Goal: Information Seeking & Learning: Learn about a topic

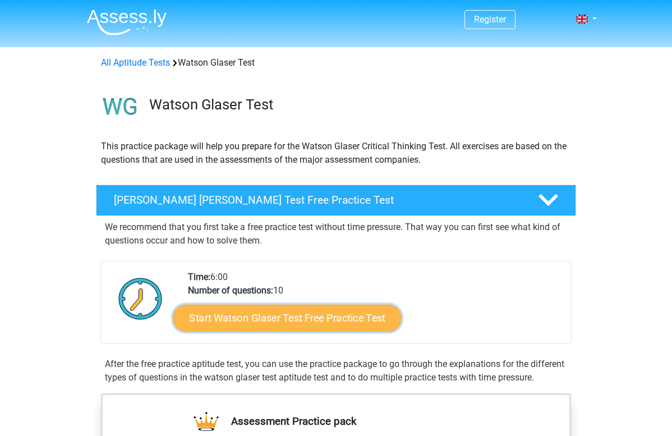
click at [295, 320] on link "Start Watson Glaser Test Free Practice Test" at bounding box center [287, 317] width 228 height 27
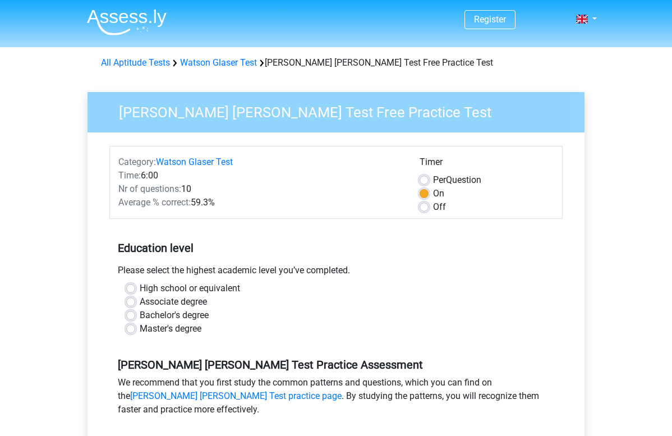
click at [140, 314] on label "Bachelor's degree" at bounding box center [174, 314] width 69 height 13
click at [131, 314] on input "Bachelor's degree" at bounding box center [130, 313] width 9 height 11
radio input "true"
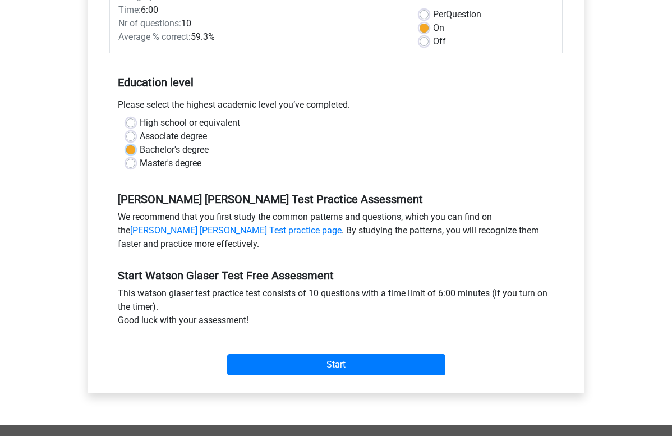
scroll to position [166, 0]
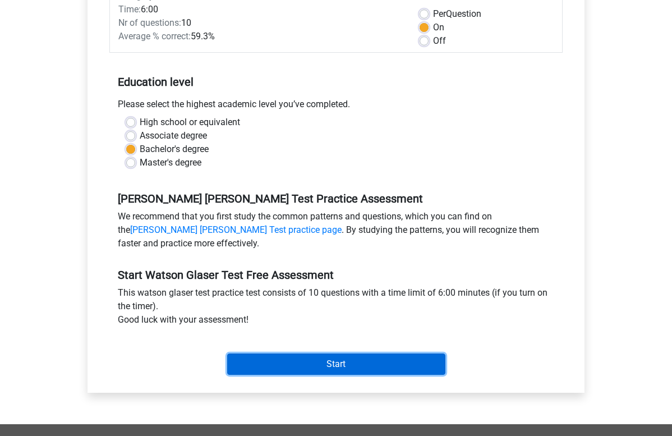
click at [317, 363] on input "Start" at bounding box center [336, 363] width 218 height 21
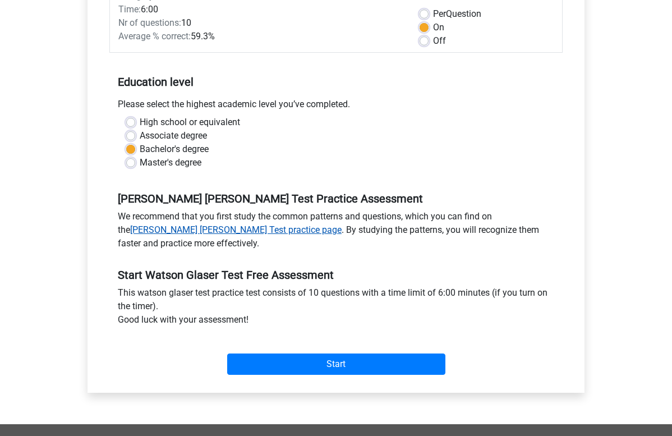
click at [187, 227] on link "Watson Glaser Test practice page" at bounding box center [235, 229] width 211 height 11
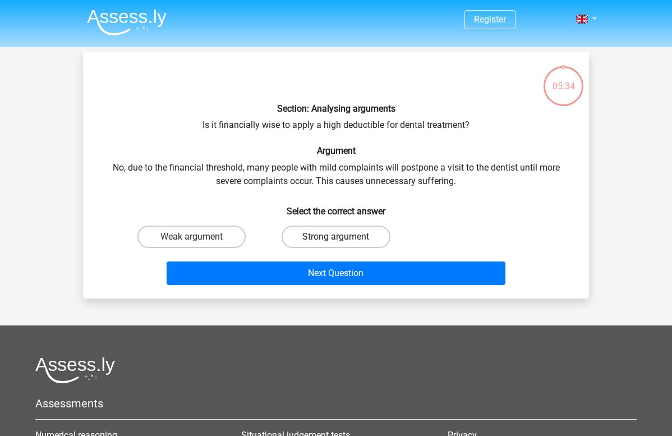
click at [322, 237] on label "Strong argument" at bounding box center [335, 236] width 108 height 22
click at [336, 237] on input "Strong argument" at bounding box center [339, 240] width 7 height 7
radio input "true"
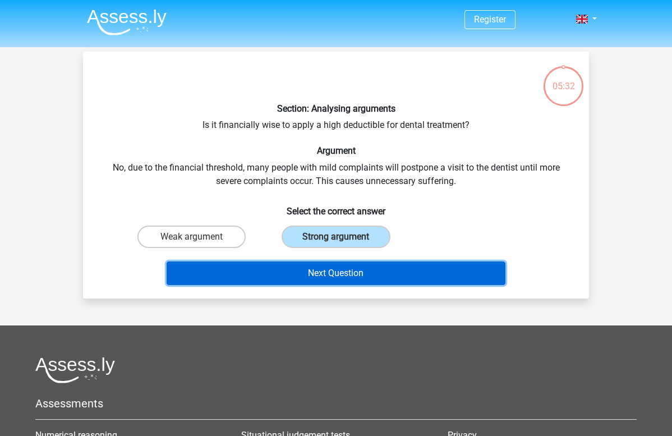
click at [329, 274] on button "Next Question" at bounding box center [336, 273] width 339 height 24
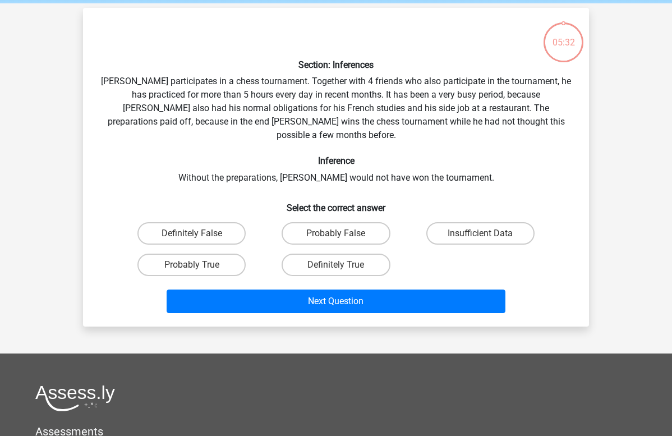
scroll to position [52, 0]
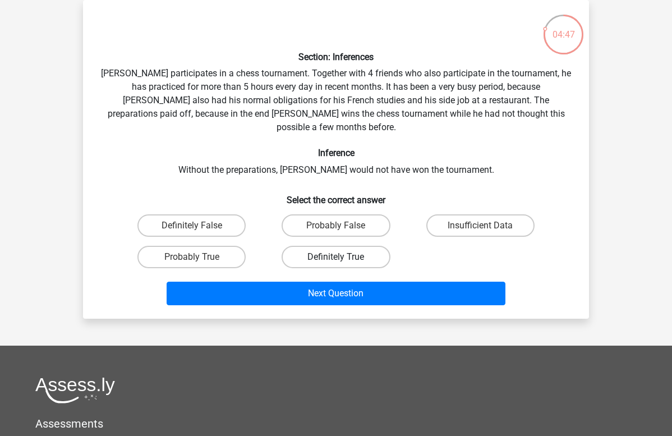
click at [350, 246] on label "Definitely True" at bounding box center [335, 257] width 108 height 22
click at [343, 257] on input "Definitely True" at bounding box center [339, 260] width 7 height 7
radio input "true"
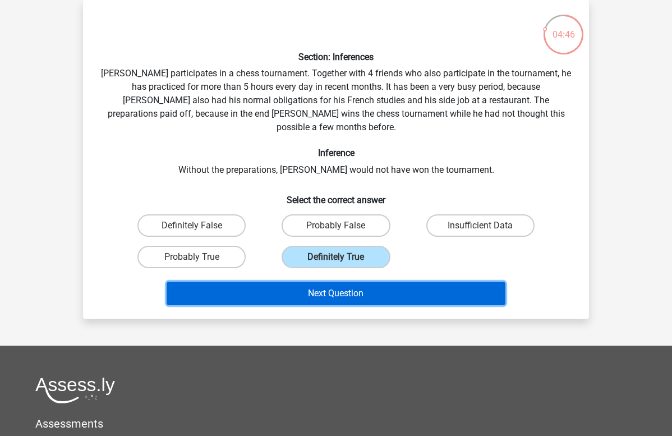
click at [380, 281] on button "Next Question" at bounding box center [336, 293] width 339 height 24
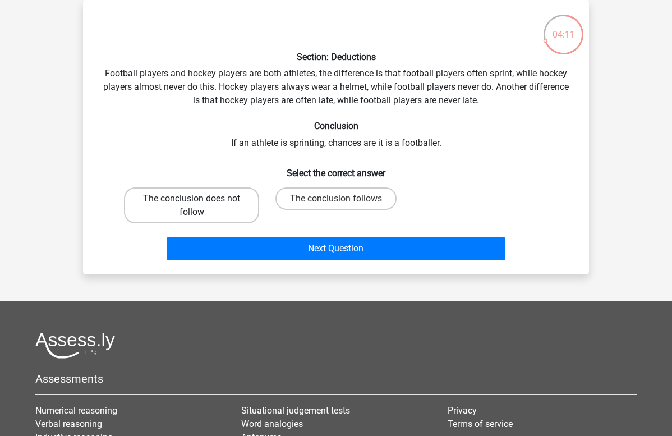
click at [196, 208] on label "The conclusion does not follow" at bounding box center [191, 205] width 135 height 36
click at [196, 206] on input "The conclusion does not follow" at bounding box center [195, 201] width 7 height 7
radio input "true"
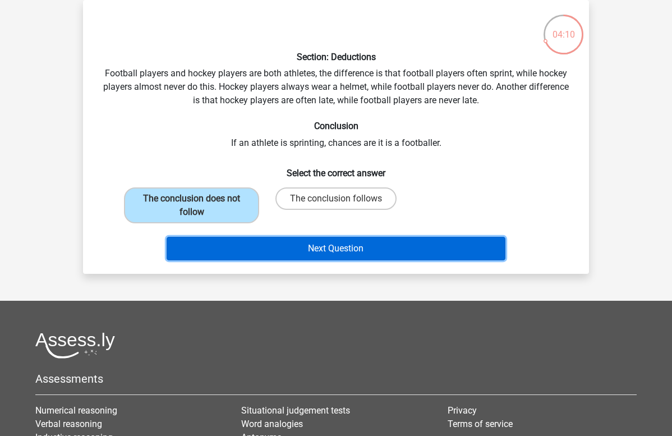
click at [336, 246] on button "Next Question" at bounding box center [336, 249] width 339 height 24
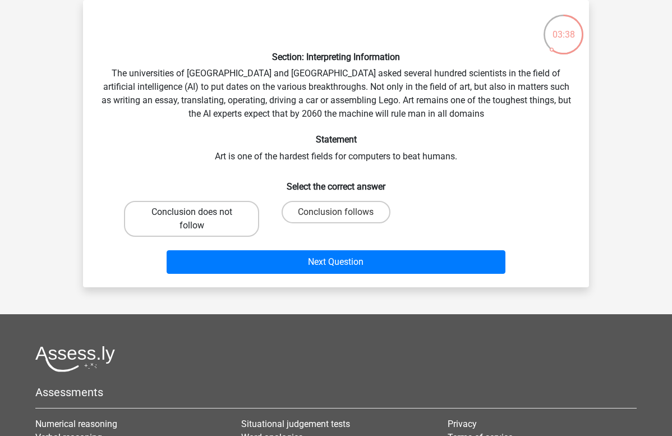
click at [168, 224] on label "Conclusion does not follow" at bounding box center [191, 219] width 135 height 36
click at [192, 219] on input "Conclusion does not follow" at bounding box center [195, 215] width 7 height 7
radio input "true"
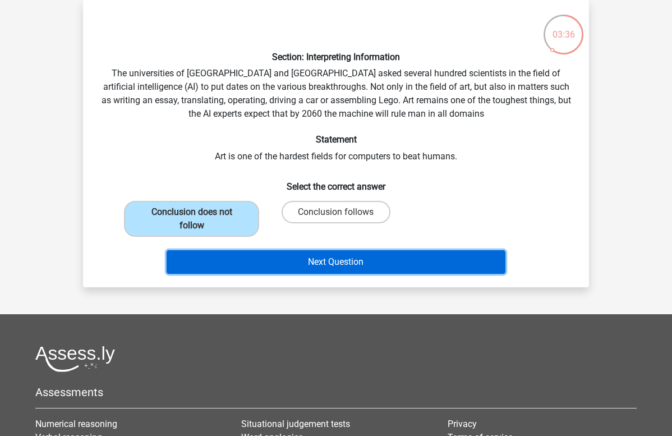
click at [353, 263] on button "Next Question" at bounding box center [336, 262] width 339 height 24
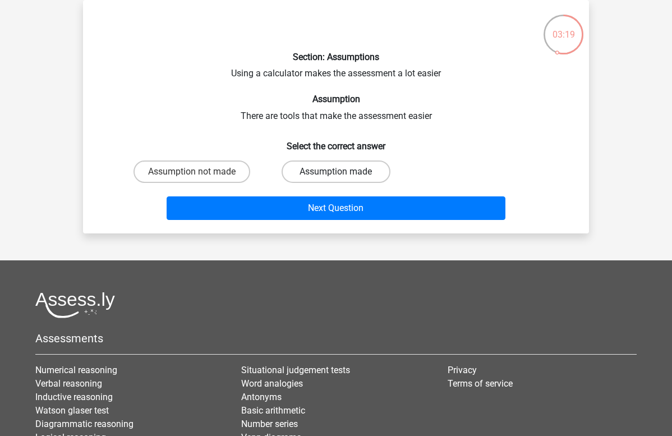
click at [346, 175] on label "Assumption made" at bounding box center [335, 171] width 108 height 22
click at [343, 175] on input "Assumption made" at bounding box center [339, 175] width 7 height 7
radio input "true"
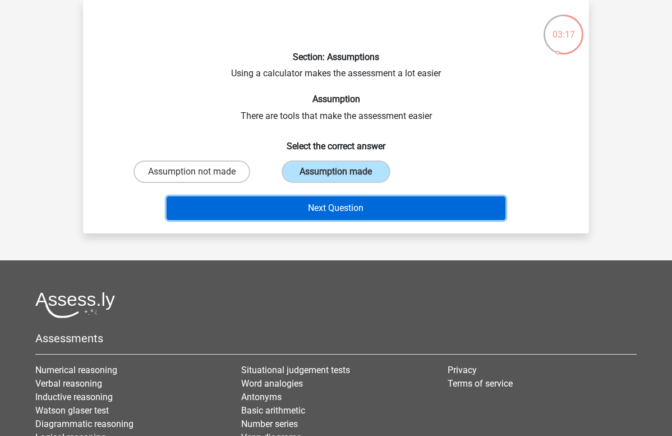
click at [417, 209] on button "Next Question" at bounding box center [336, 208] width 339 height 24
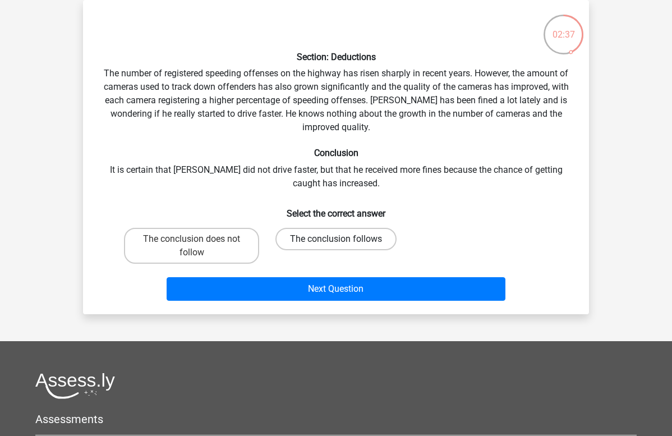
click at [308, 237] on label "The conclusion follows" at bounding box center [335, 239] width 121 height 22
click at [336, 239] on input "The conclusion follows" at bounding box center [339, 242] width 7 height 7
radio input "true"
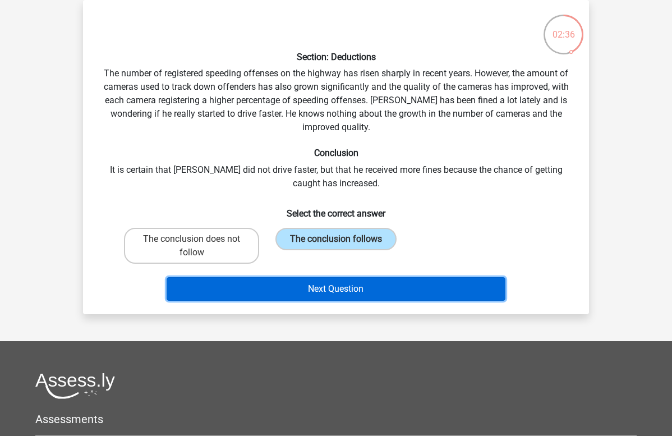
click at [368, 289] on button "Next Question" at bounding box center [336, 289] width 339 height 24
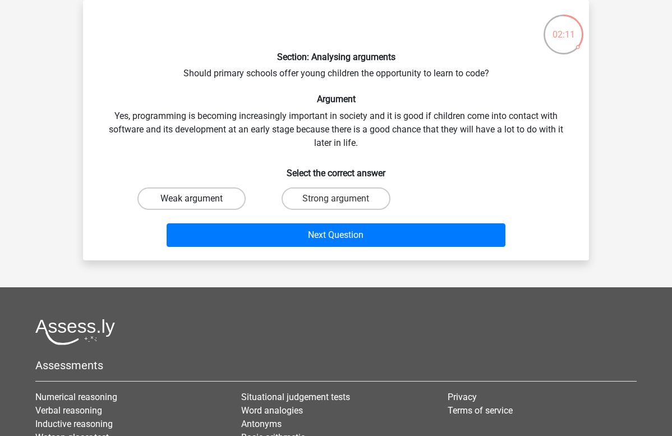
click at [177, 195] on label "Weak argument" at bounding box center [191, 198] width 108 height 22
click at [192, 198] on input "Weak argument" at bounding box center [195, 201] width 7 height 7
radio input "true"
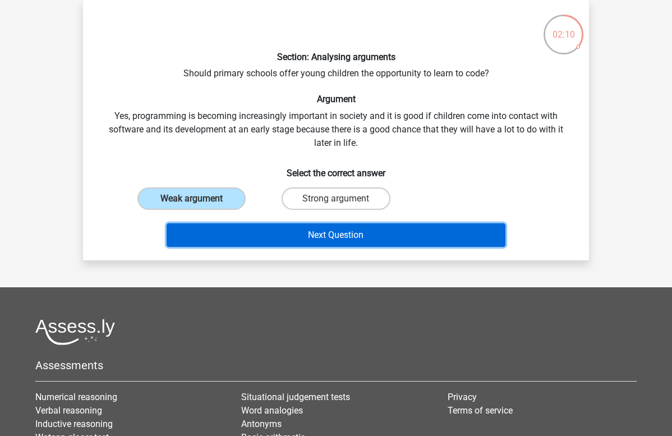
click at [297, 234] on button "Next Question" at bounding box center [336, 235] width 339 height 24
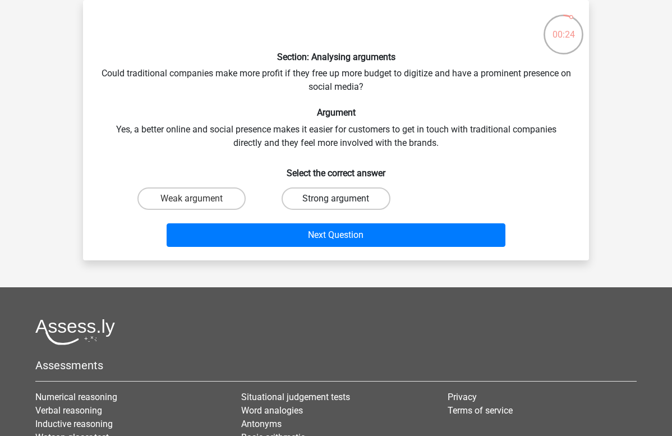
click at [309, 202] on label "Strong argument" at bounding box center [335, 198] width 108 height 22
click at [336, 202] on input "Strong argument" at bounding box center [339, 201] width 7 height 7
radio input "true"
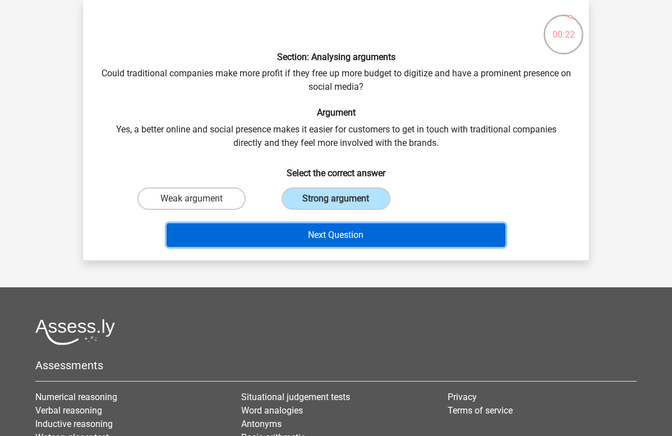
click at [333, 236] on button "Next Question" at bounding box center [336, 235] width 339 height 24
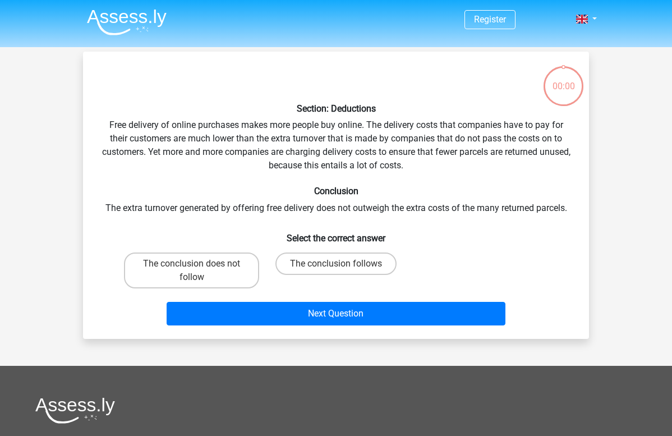
scroll to position [52, 0]
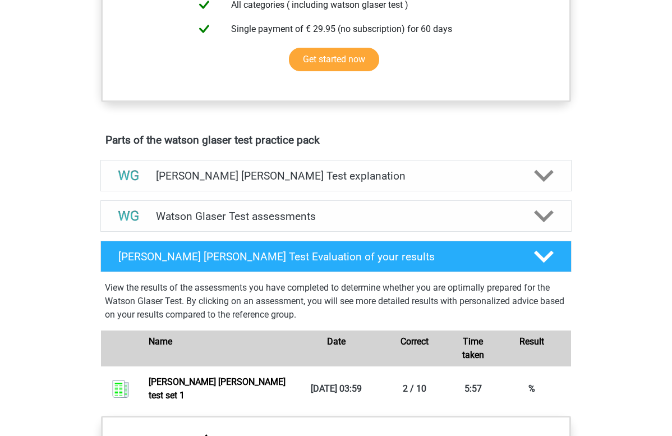
scroll to position [491, 0]
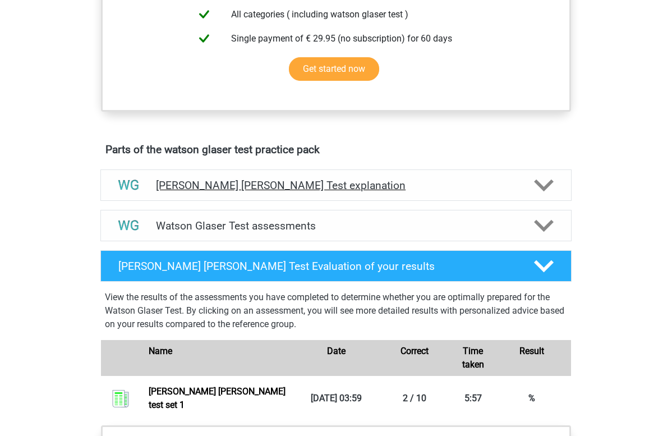
click at [544, 195] on icon at bounding box center [544, 185] width 20 height 20
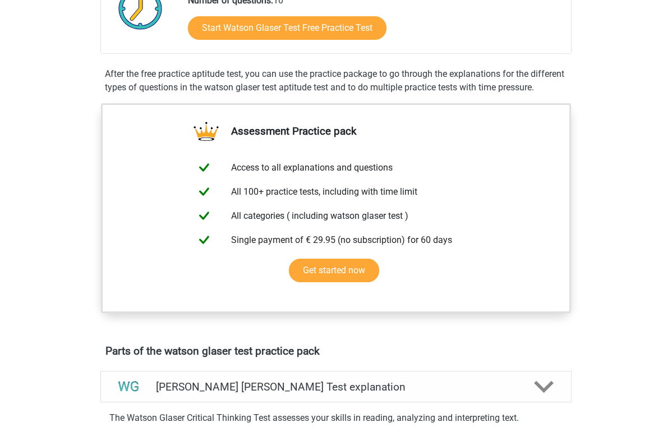
scroll to position [0, 0]
